Goal: Task Accomplishment & Management: Manage account settings

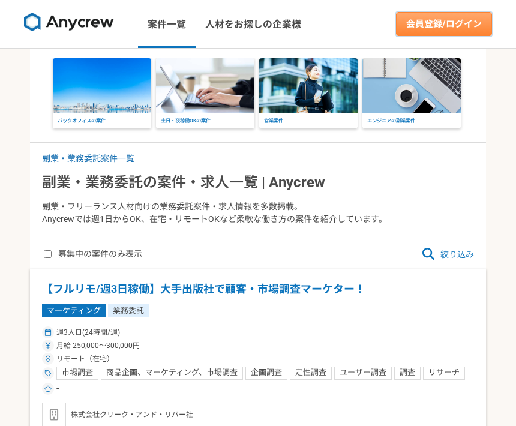
click at [457, 20] on link "会員登録/ログイン" at bounding box center [444, 24] width 96 height 24
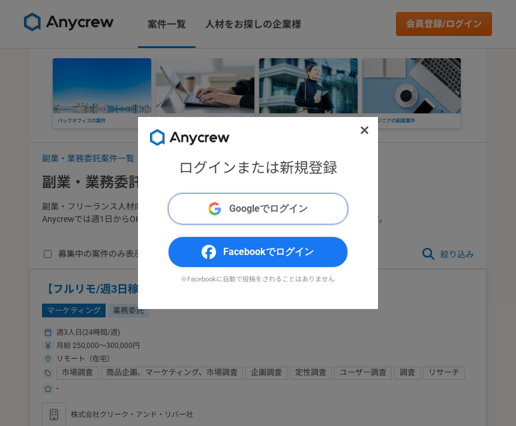
click at [320, 212] on button "Googleでログイン" at bounding box center [258, 208] width 180 height 31
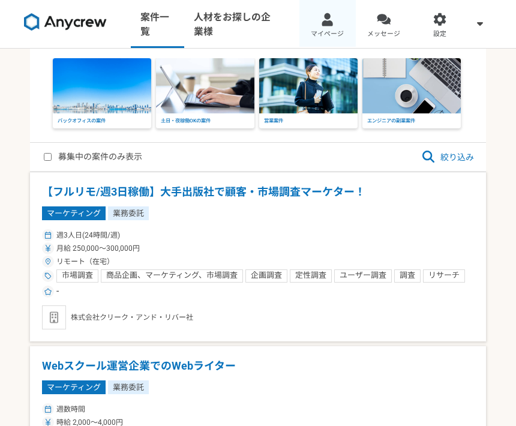
click at [332, 34] on span "マイページ" at bounding box center [327, 34] width 33 height 10
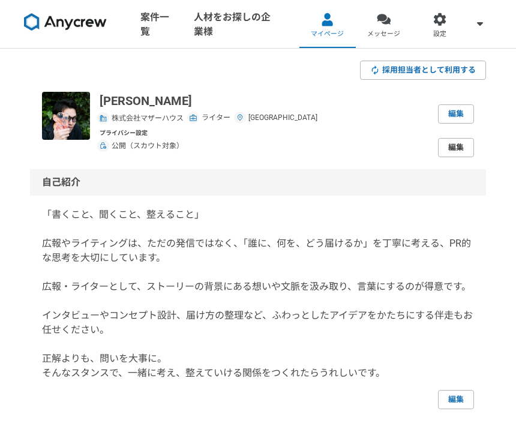
click at [457, 148] on link "編集" at bounding box center [456, 147] width 36 height 19
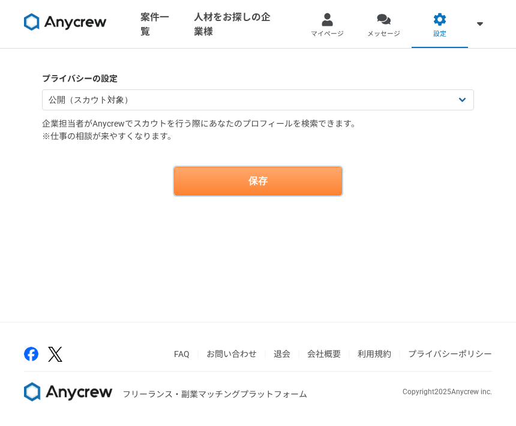
click at [327, 180] on button "保存" at bounding box center [258, 181] width 168 height 29
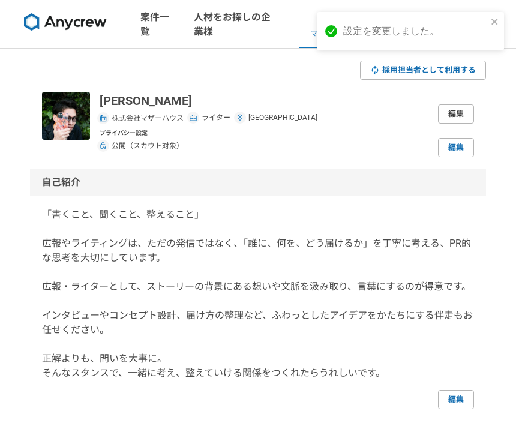
click at [467, 114] on link "編集" at bounding box center [456, 113] width 36 height 19
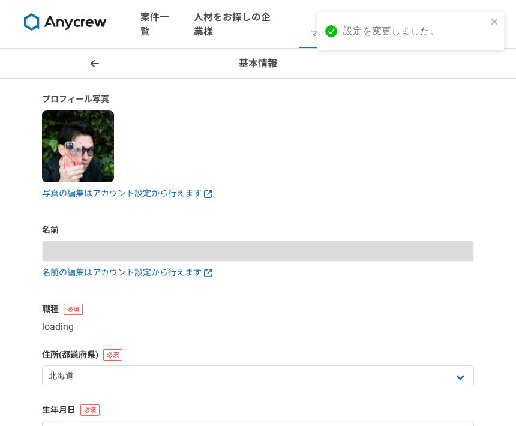
type input "前田彰"
select select "27"
type input "1990-04-16"
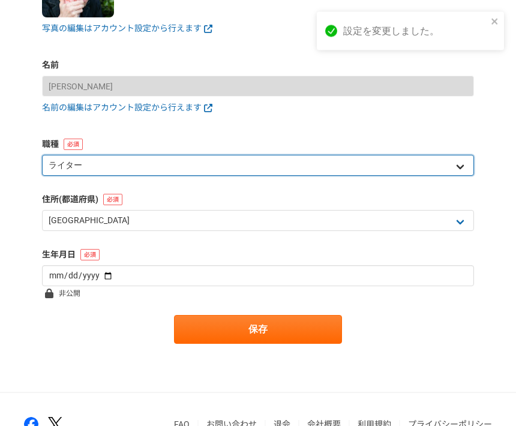
click at [461, 171] on select "エンジニア デザイナー ライター 営業 マーケティング 企画・事業開発 バックオフィス その他" at bounding box center [258, 165] width 432 height 21
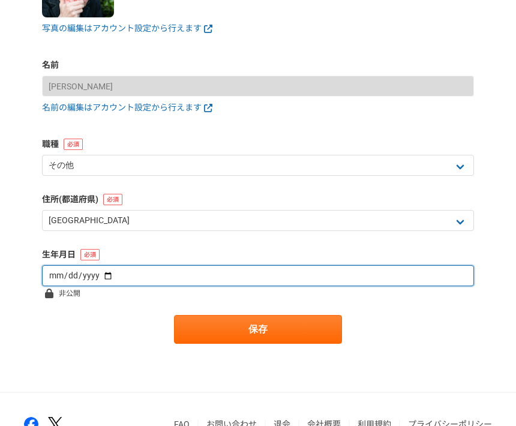
click at [366, 269] on input "1990-04-16" at bounding box center [258, 275] width 432 height 21
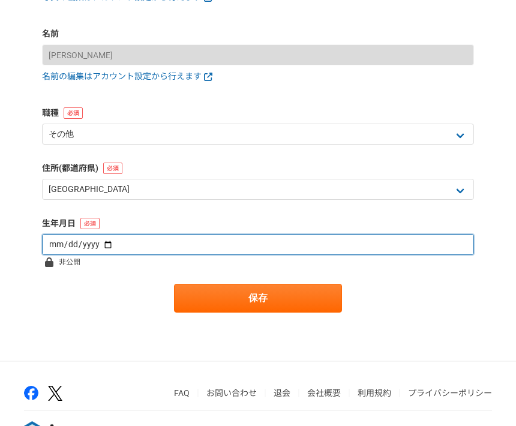
scroll to position [196, 0]
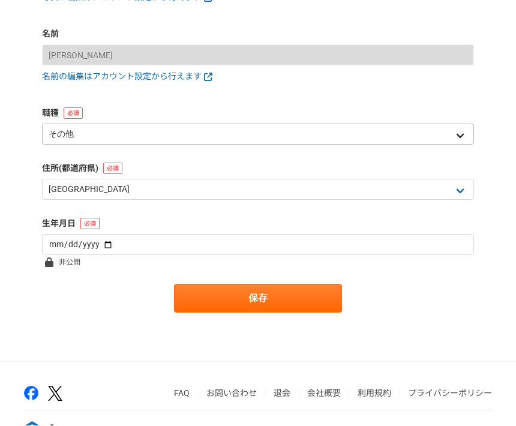
click at [460, 124] on select "エンジニア デザイナー ライター 営業 マーケティング 企画・事業開発 バックオフィス その他" at bounding box center [258, 134] width 432 height 21
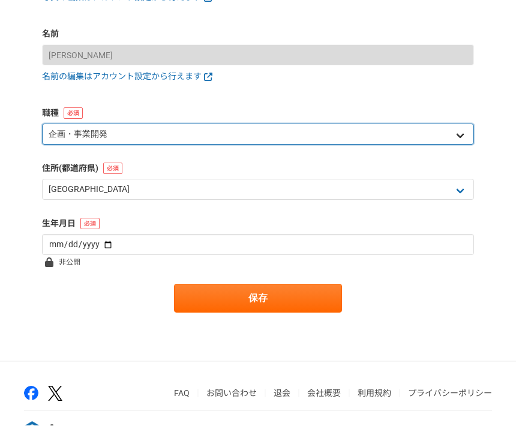
click at [462, 137] on select "エンジニア デザイナー ライター 営業 マーケティング 企画・事業開発 バックオフィス その他" at bounding box center [258, 134] width 432 height 21
select select "8"
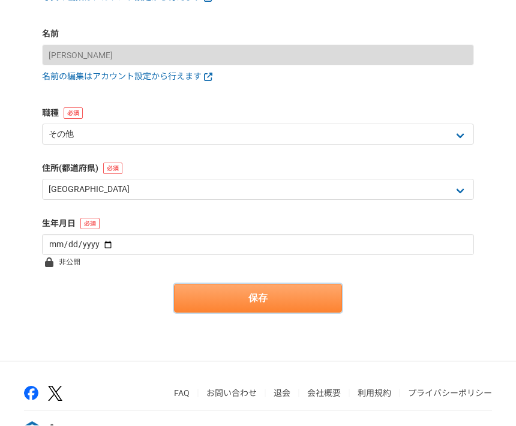
click at [310, 293] on button "保存" at bounding box center [258, 298] width 168 height 29
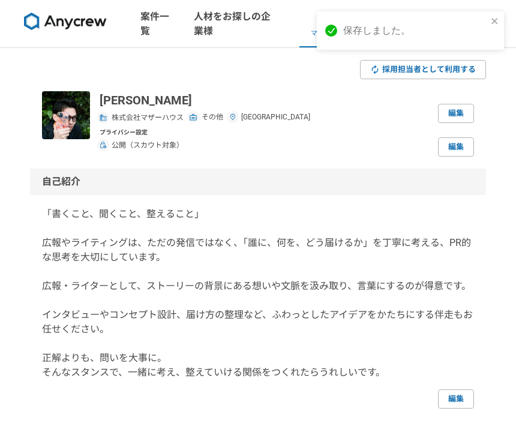
scroll to position [1, 0]
click at [342, 302] on p "「書くこと、聞くこと、整えること」 広報やライティングは、ただの発信ではなく、「誰に、何を、どう届けるか」を丁寧に考える、PR的な思考を大切にしています。 広…" at bounding box center [258, 293] width 432 height 173
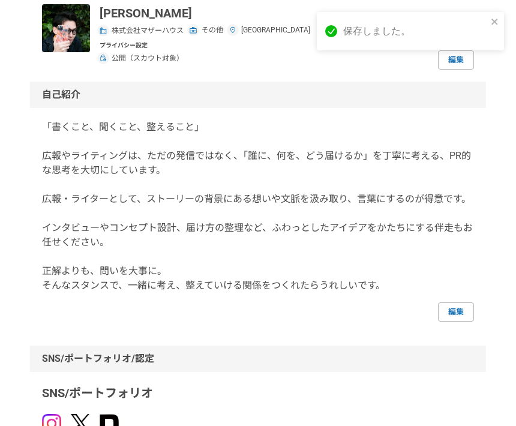
scroll to position [112, 0]
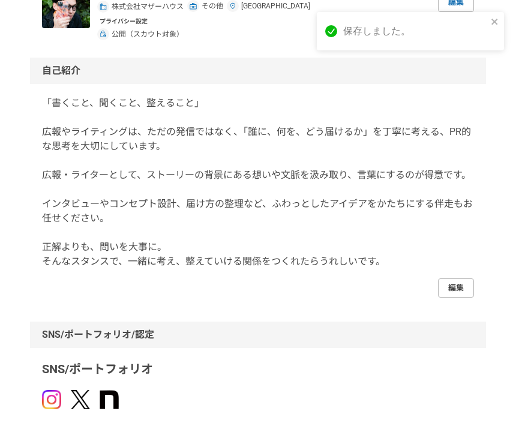
click at [466, 285] on link "編集" at bounding box center [456, 287] width 36 height 19
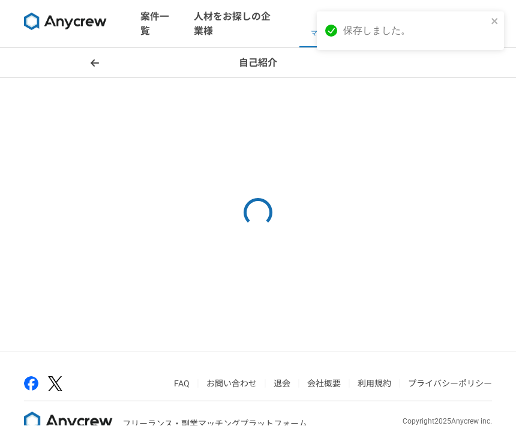
scroll to position [1, 0]
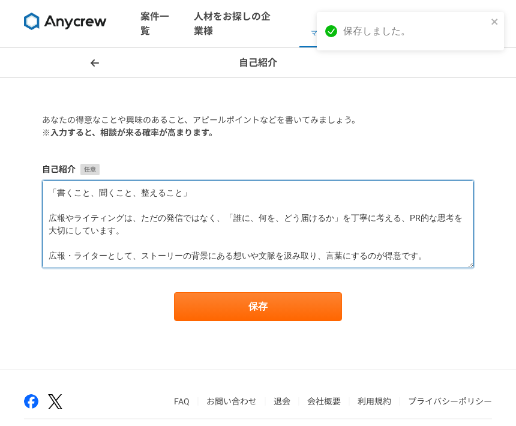
click at [415, 260] on textarea "「書くこと、聞くこと、整えること」 広報やライティングは、ただの発信ではなく、「誰に、何を、どう届けるか」を丁寧に考える、PR的な思考を大切にしています。 広…" at bounding box center [258, 224] width 432 height 88
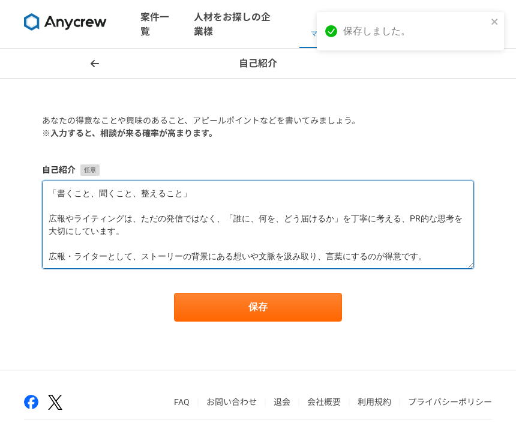
click at [431, 249] on textarea "「書くこと、聞くこと、整えること」 広報やライティングは、ただの発信ではなく、「誰に、何を、どう届けるか」を丁寧に考える、PR的な思考を大切にしています。 広…" at bounding box center [258, 225] width 432 height 88
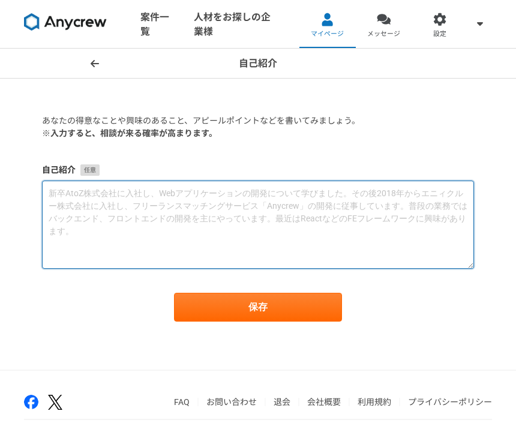
click at [149, 202] on textarea at bounding box center [258, 225] width 432 height 88
paste textarea "👤自己紹介 1990年、神戸市北区生まれ。 小学生から陸上競技に打ち込み、25歳まではスポーツ指導の現場で「人の変化に伴走する」ことを仕事にしてきました。 そ…"
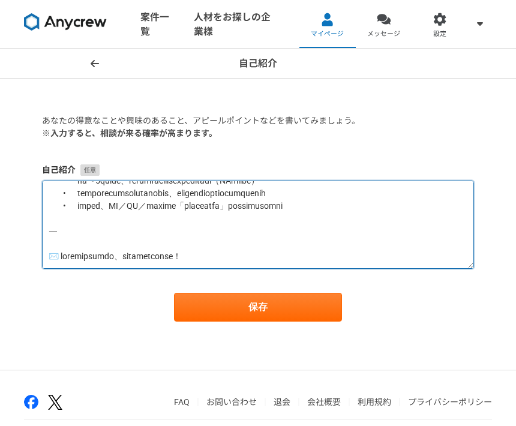
scroll to position [718, 0]
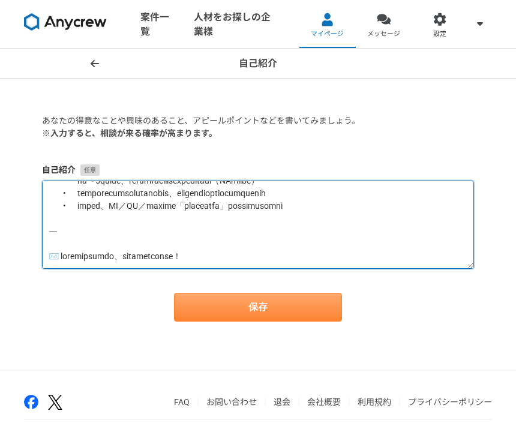
type textarea "👤自己紹介 1990年、神戸市北区生まれ。 小学生から陸上競技に打ち込み、25歳まではスポーツ指導の現場で「人の変化に伴走する」ことを仕事にしてきました。 そ…"
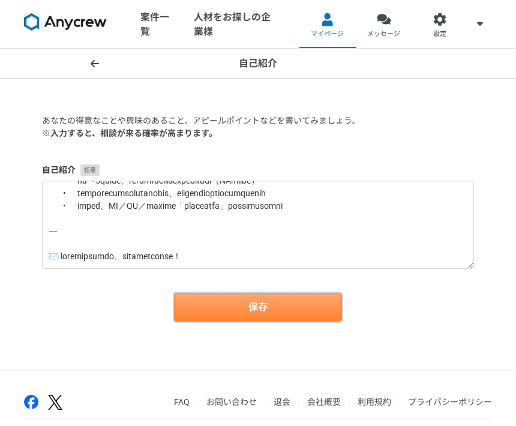
click at [299, 308] on button "保存" at bounding box center [258, 307] width 168 height 29
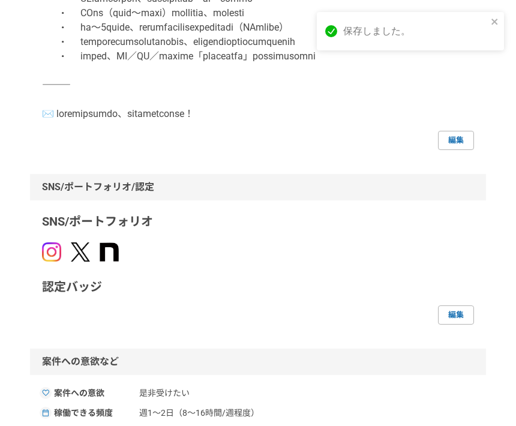
scroll to position [1020, 0]
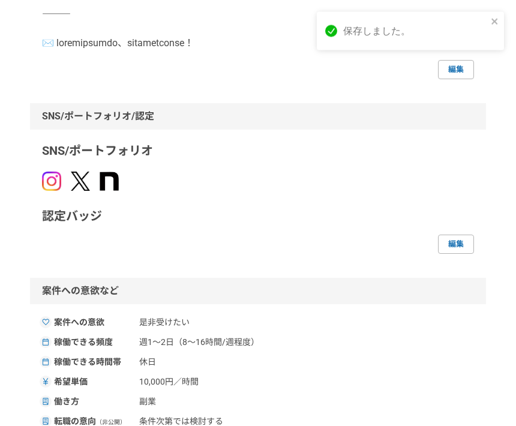
click at [52, 191] on img at bounding box center [51, 181] width 19 height 19
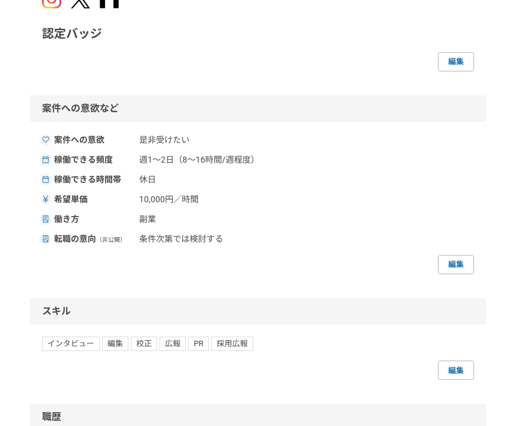
scroll to position [1225, 0]
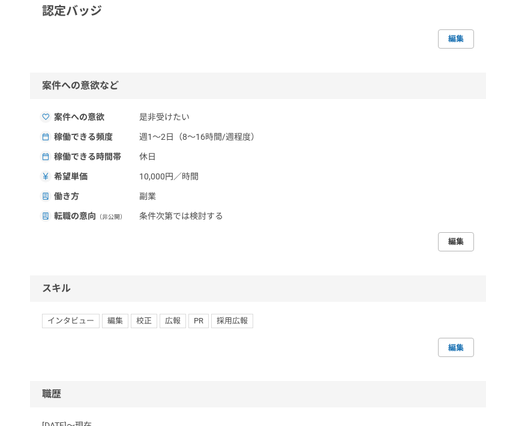
click at [457, 252] on link "編集" at bounding box center [456, 242] width 36 height 19
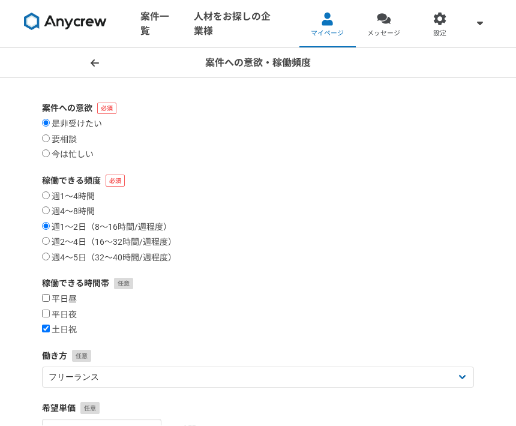
radio input "true"
checkbox input "true"
select select "sidejob"
type input "10000"
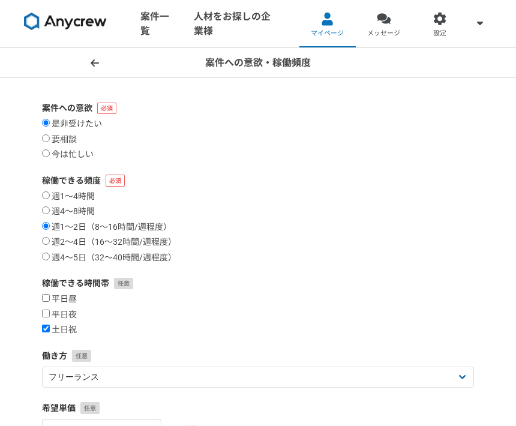
radio input "true"
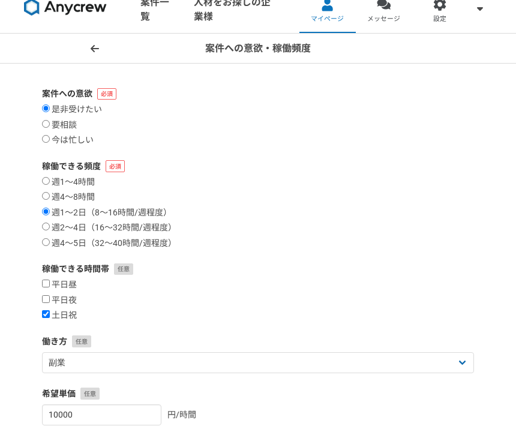
scroll to position [16, 0]
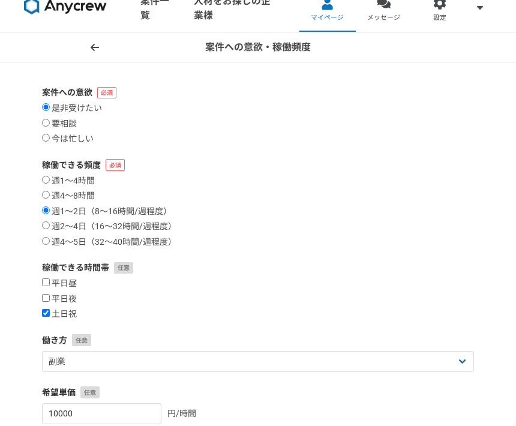
click at [50, 283] on input "平日昼" at bounding box center [46, 282] width 8 height 8
click at [52, 284] on label "平日昼" at bounding box center [59, 283] width 35 height 11
click at [50, 284] on input "平日昼" at bounding box center [46, 282] width 8 height 8
click at [46, 286] on input "平日昼" at bounding box center [46, 282] width 8 height 8
checkbox input "true"
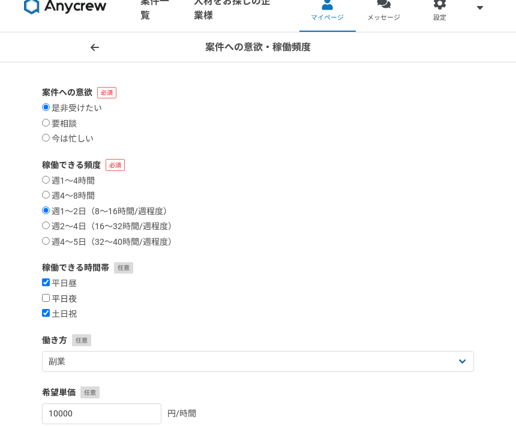
click at [50, 300] on input "平日夜" at bounding box center [46, 298] width 8 height 8
checkbox input "true"
click at [106, 229] on label "週2〜4日（16〜32時間/週程度）" at bounding box center [109, 226] width 134 height 11
click at [50, 229] on input "週2〜4日（16〜32時間/週程度）" at bounding box center [46, 225] width 8 height 8
radio input "true"
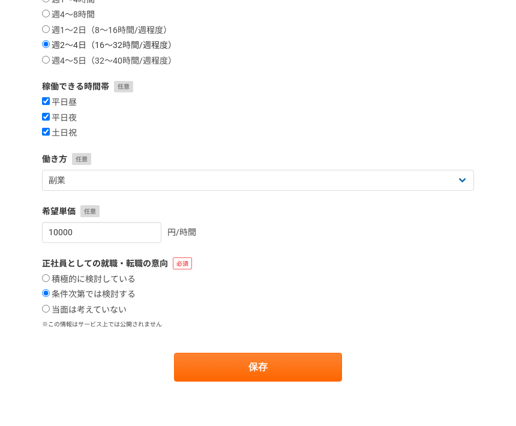
scroll to position [209, 0]
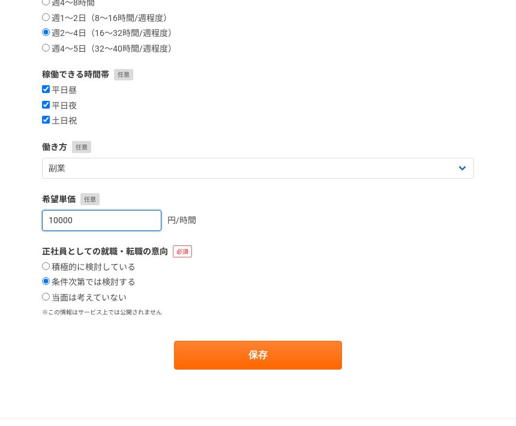
click at [142, 224] on input "10000" at bounding box center [101, 220] width 119 height 21
type input "1"
type input "2"
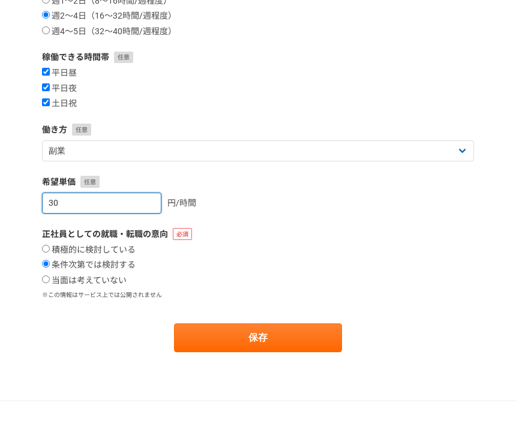
type input "3"
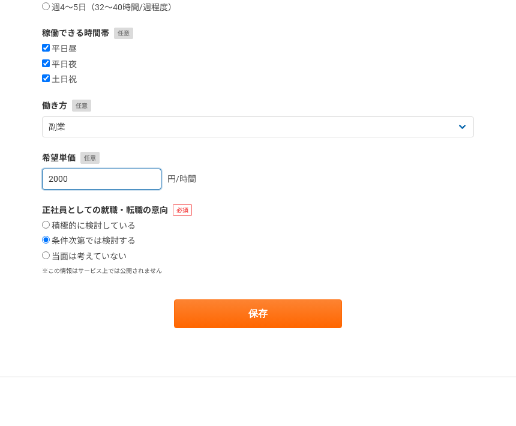
scroll to position [210, 0]
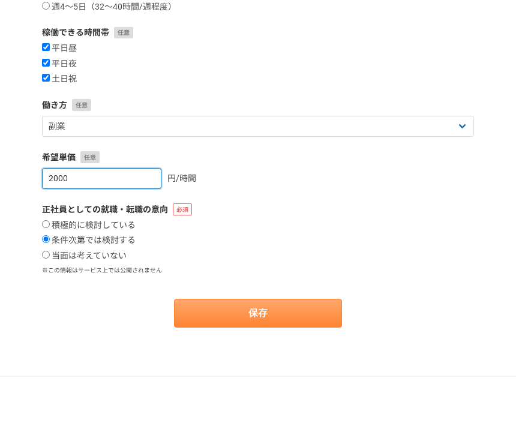
type input "2000"
click at [308, 340] on button "保存" at bounding box center [258, 354] width 168 height 29
